Goal: Find specific page/section: Find specific page/section

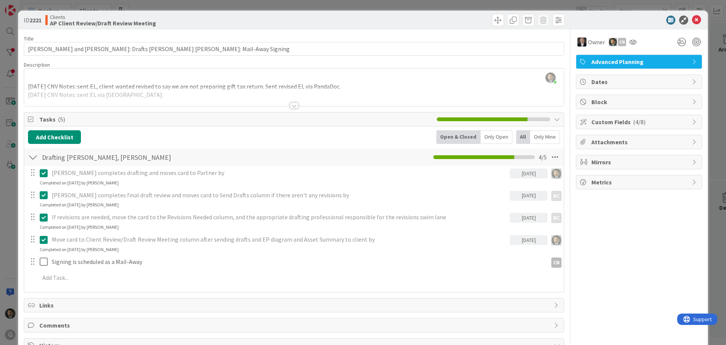
scroll to position [508, 0]
click at [492, 20] on span at bounding box center [498, 20] width 12 height 12
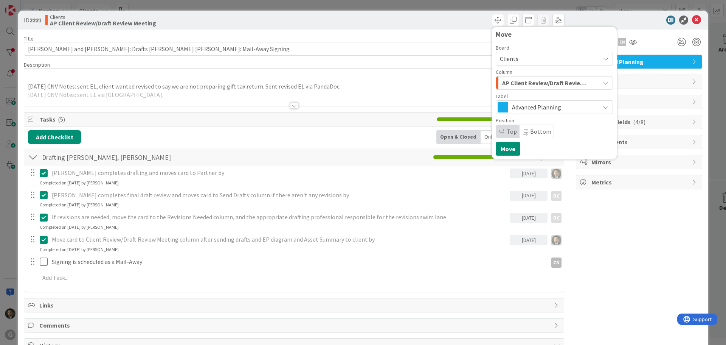
click at [519, 82] on span "AP Client Review/Draft Review Meeting" at bounding box center [545, 83] width 87 height 10
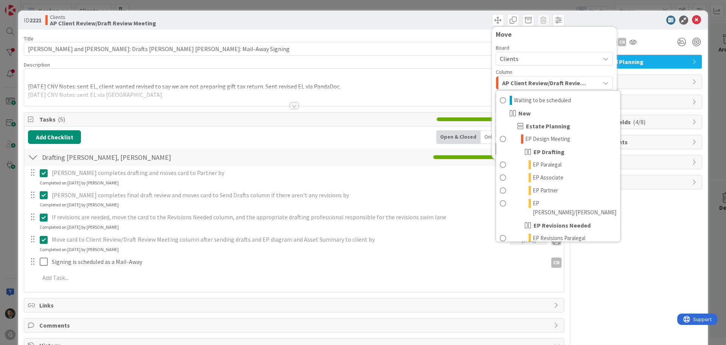
click at [476, 3] on div "ID 2221 Clients AP Client Review/Draft Review Meeting Move Board Clients Column…" at bounding box center [363, 172] width 726 height 345
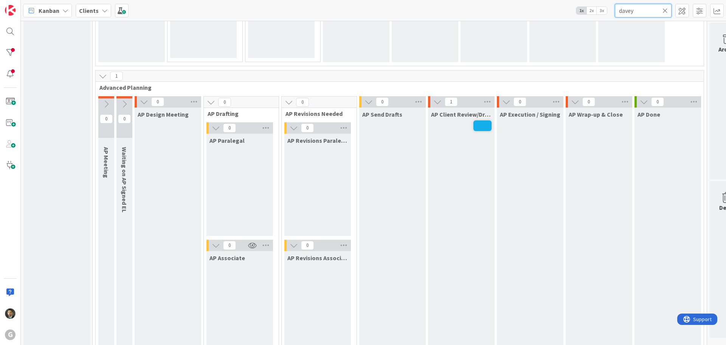
drag, startPoint x: 642, startPoint y: 10, endPoint x: 553, endPoint y: 9, distance: 89.3
click at [553, 9] on div "Kanban Clients 1x 2x 3x davey" at bounding box center [373, 10] width 705 height 21
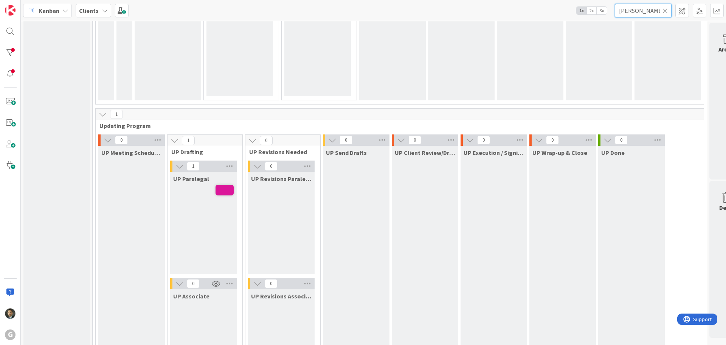
scroll to position [1000, 0]
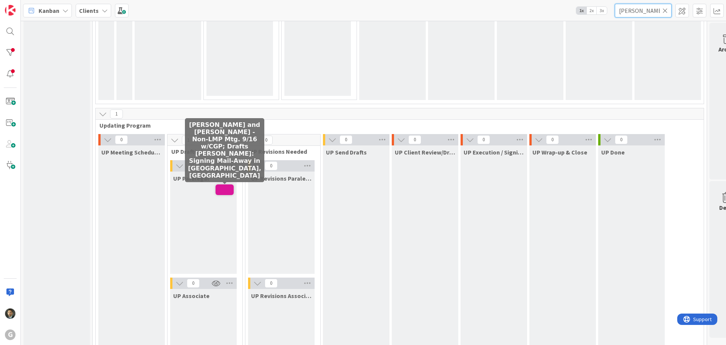
type input "[PERSON_NAME]"
click at [221, 191] on span at bounding box center [225, 189] width 18 height 11
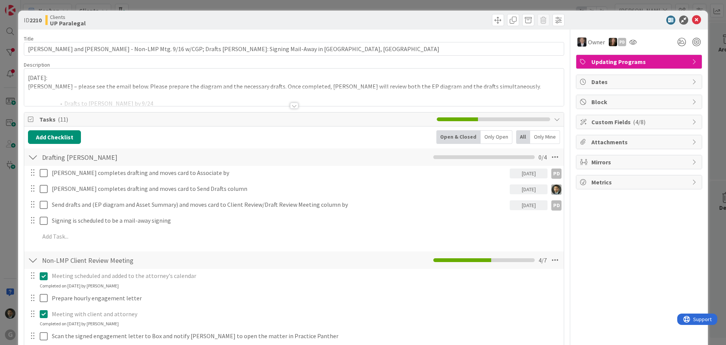
click at [290, 104] on div at bounding box center [294, 105] width 8 height 6
